Goal: Information Seeking & Learning: Learn about a topic

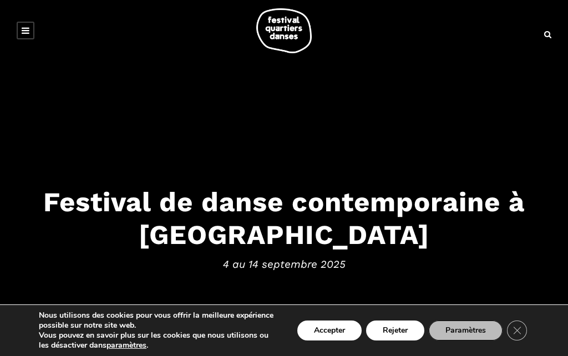
click at [24, 29] on icon at bounding box center [26, 30] width 8 height 9
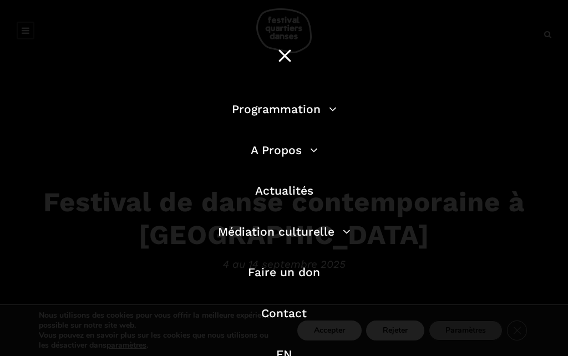
click at [335, 112] on link "Programmation" at bounding box center [284, 109] width 105 height 14
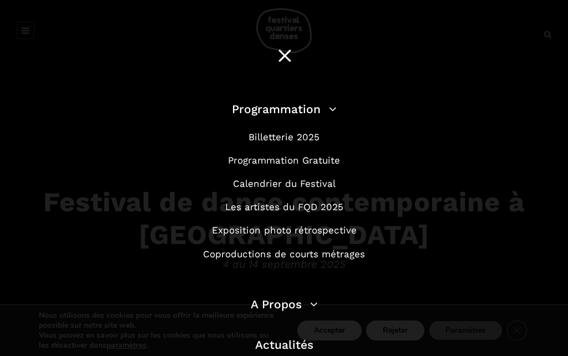
click at [307, 208] on link "Les artistes du FQD 2025" at bounding box center [284, 206] width 118 height 11
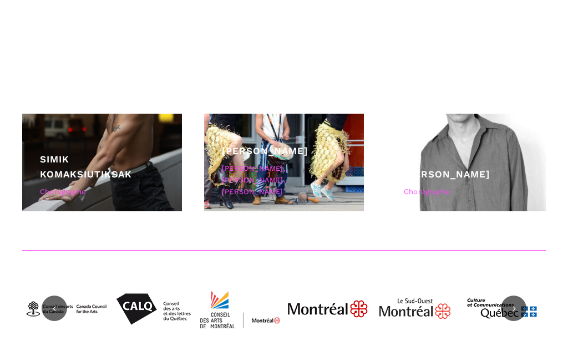
scroll to position [3636, 0]
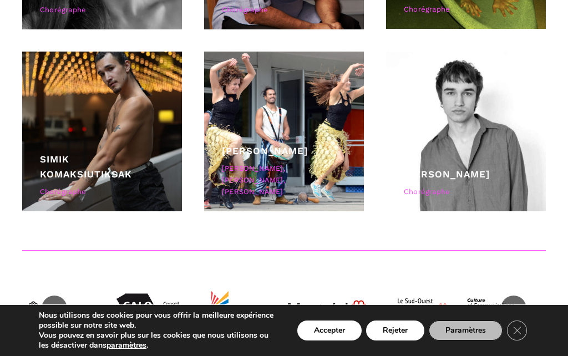
click at [457, 174] on link "Vincent Lacasse" at bounding box center [447, 174] width 86 height 11
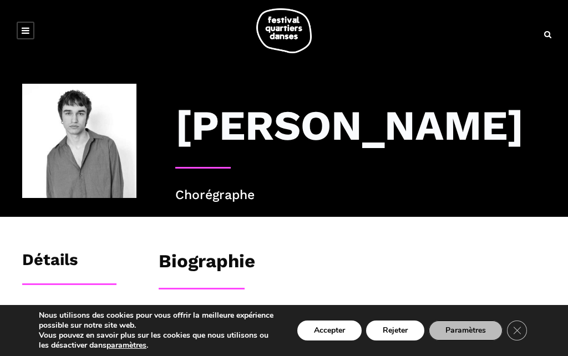
click at [26, 28] on icon at bounding box center [26, 30] width 8 height 9
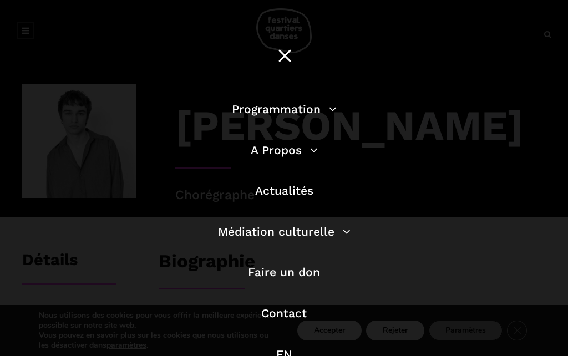
click at [315, 108] on link "Programmation" at bounding box center [284, 109] width 105 height 14
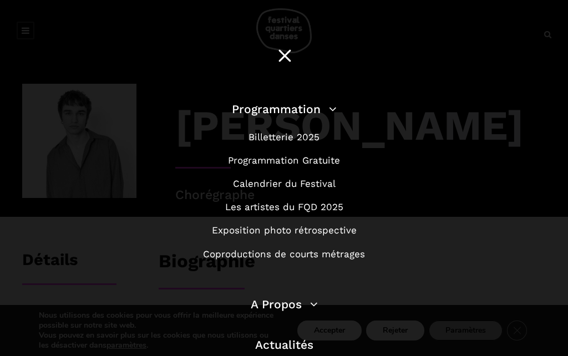
click at [327, 115] on link "Programmation" at bounding box center [284, 109] width 105 height 14
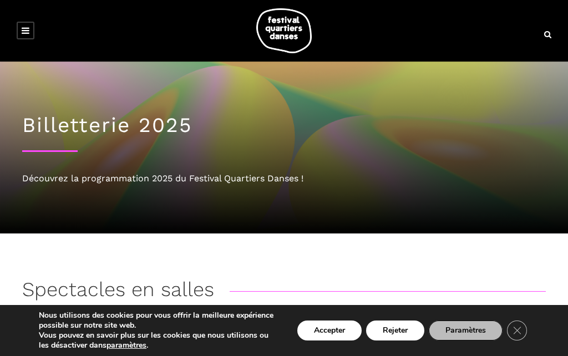
click at [28, 33] on icon at bounding box center [26, 30] width 8 height 9
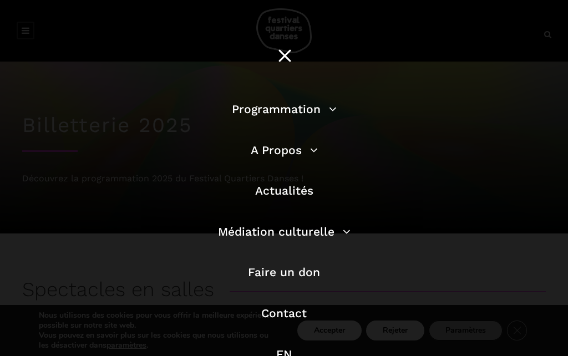
click at [334, 115] on link "Programmation" at bounding box center [284, 109] width 105 height 14
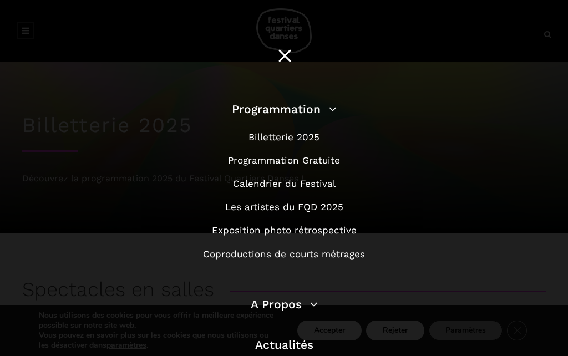
click at [329, 165] on link "Programmation Gratuite" at bounding box center [284, 160] width 112 height 11
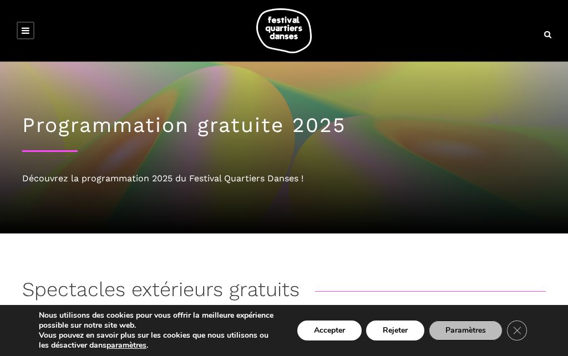
click at [27, 36] on link at bounding box center [26, 31] width 18 height 18
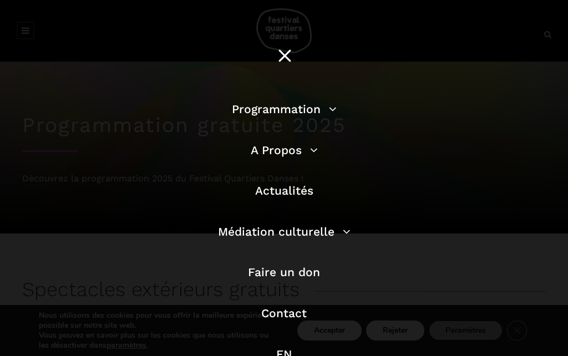
click at [316, 150] on link "A Propos" at bounding box center [284, 150] width 67 height 14
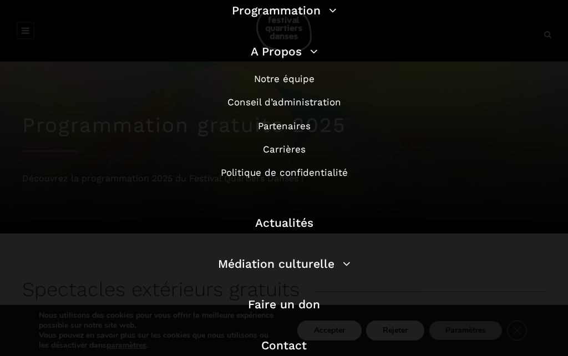
scroll to position [127, 0]
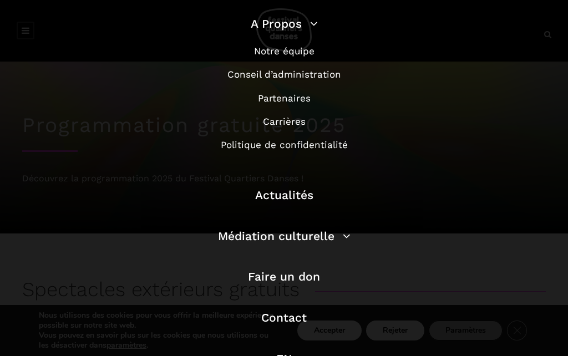
click at [306, 193] on link "Actualités" at bounding box center [284, 195] width 58 height 14
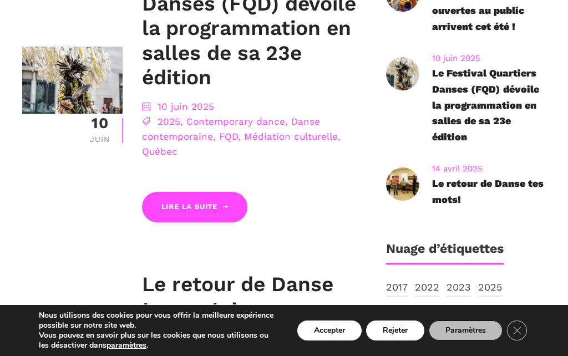
scroll to position [630, 0]
